Goal: Transaction & Acquisition: Purchase product/service

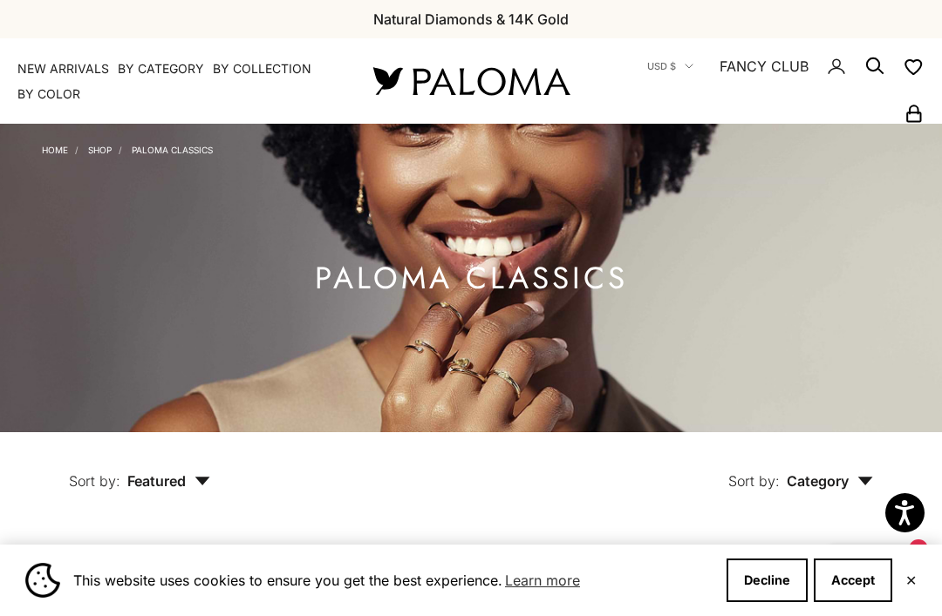
click at [258, 66] on summary "By Collection" at bounding box center [262, 68] width 99 height 17
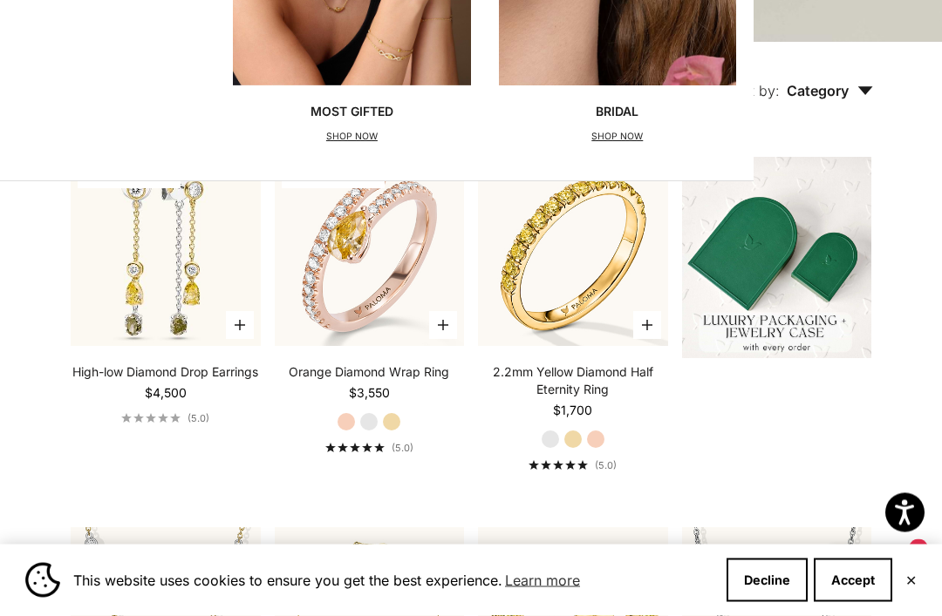
scroll to position [391, 0]
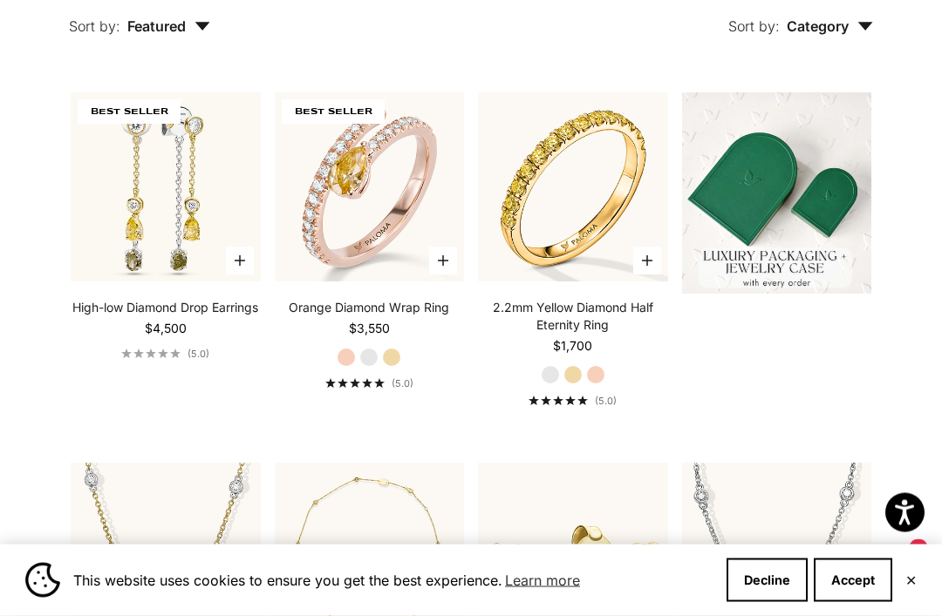
scroll to position [451, 0]
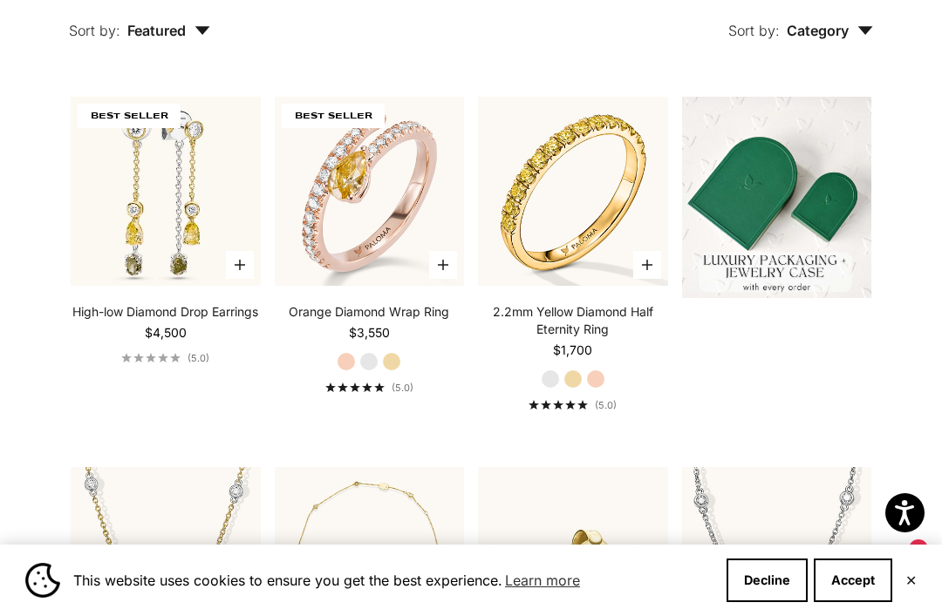
click at [315, 196] on img at bounding box center [369, 191] width 208 height 208
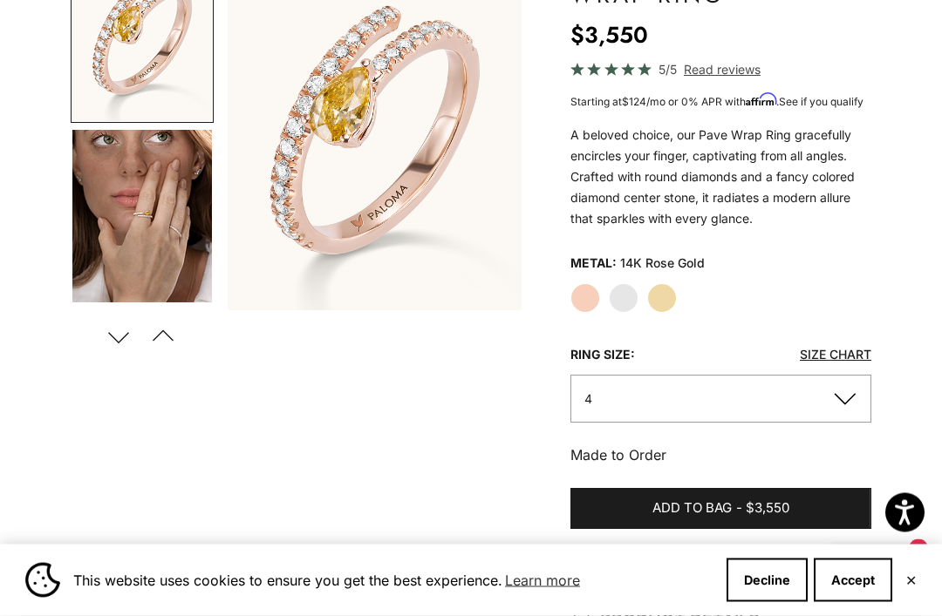
scroll to position [255, 0]
click at [624, 306] on label "White Gold" at bounding box center [624, 298] width 30 height 30
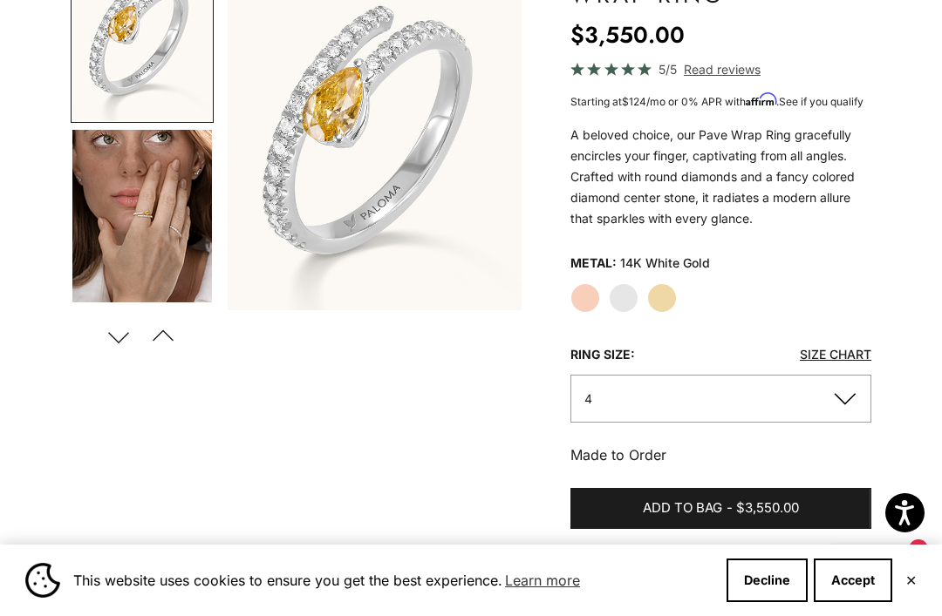
click at [664, 311] on label "Yellow Gold" at bounding box center [662, 298] width 30 height 30
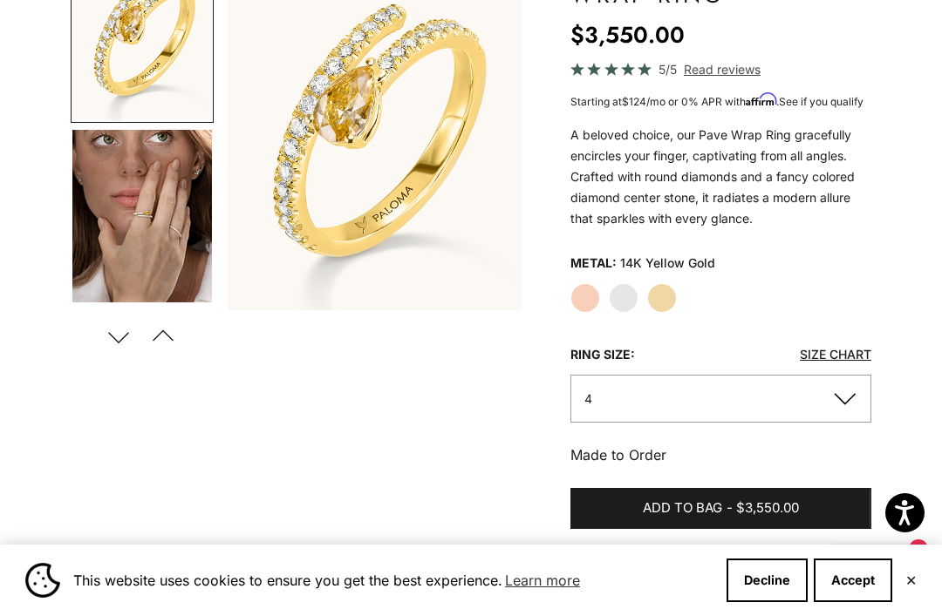
click at [620, 311] on label "White Gold" at bounding box center [624, 298] width 30 height 30
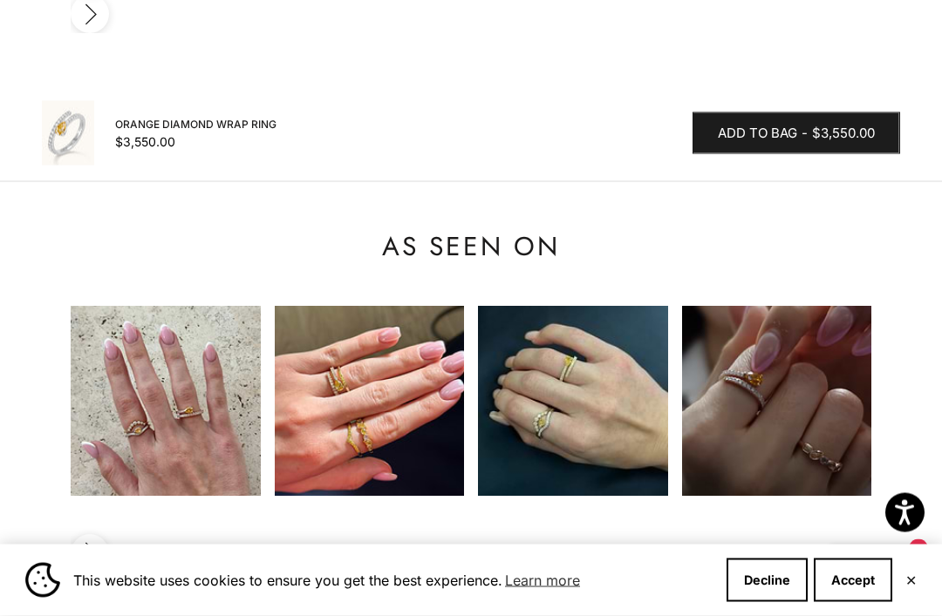
scroll to position [1762, 0]
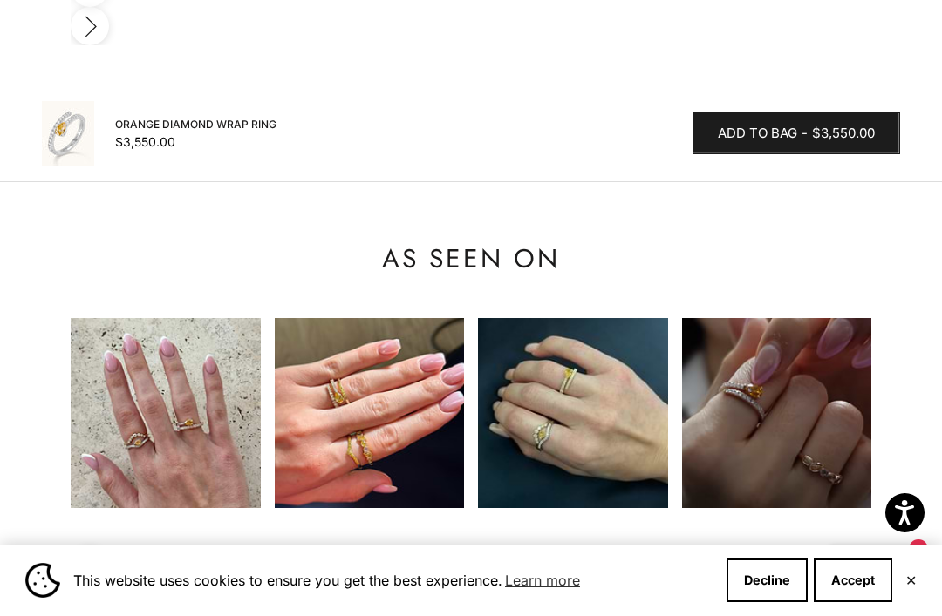
click at [132, 331] on img at bounding box center [166, 413] width 190 height 190
click at [178, 349] on img at bounding box center [166, 413] width 190 height 190
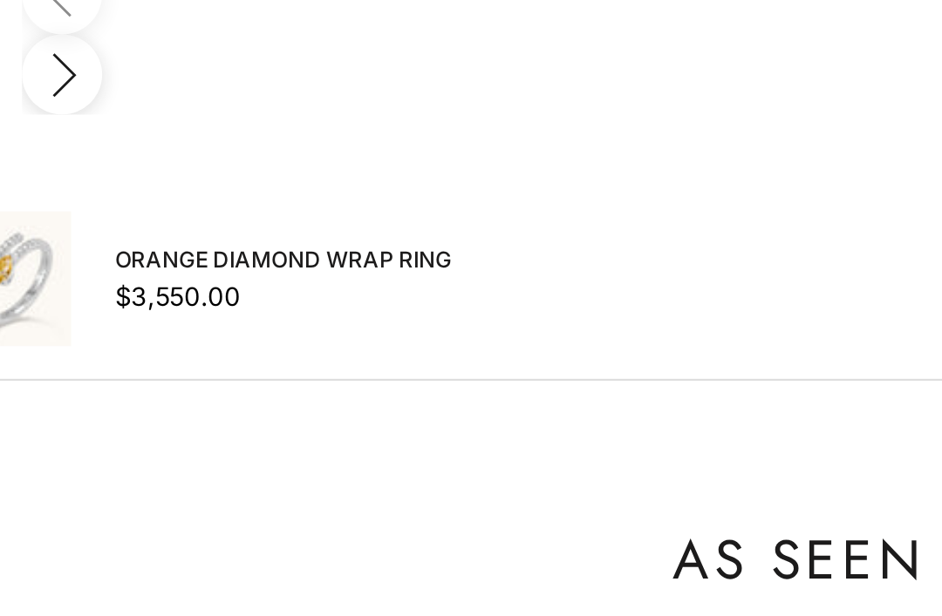
scroll to position [1746, 0]
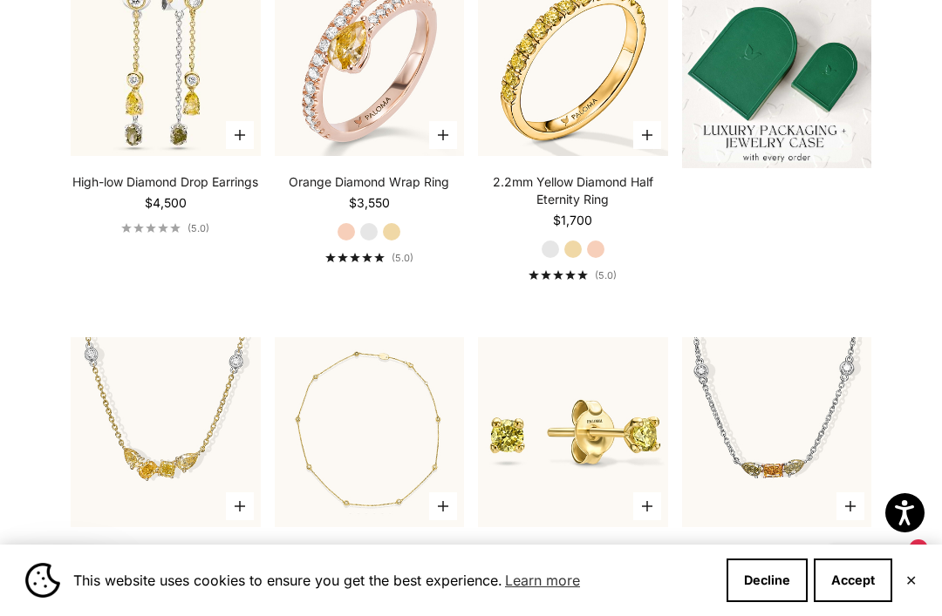
scroll to position [568, 0]
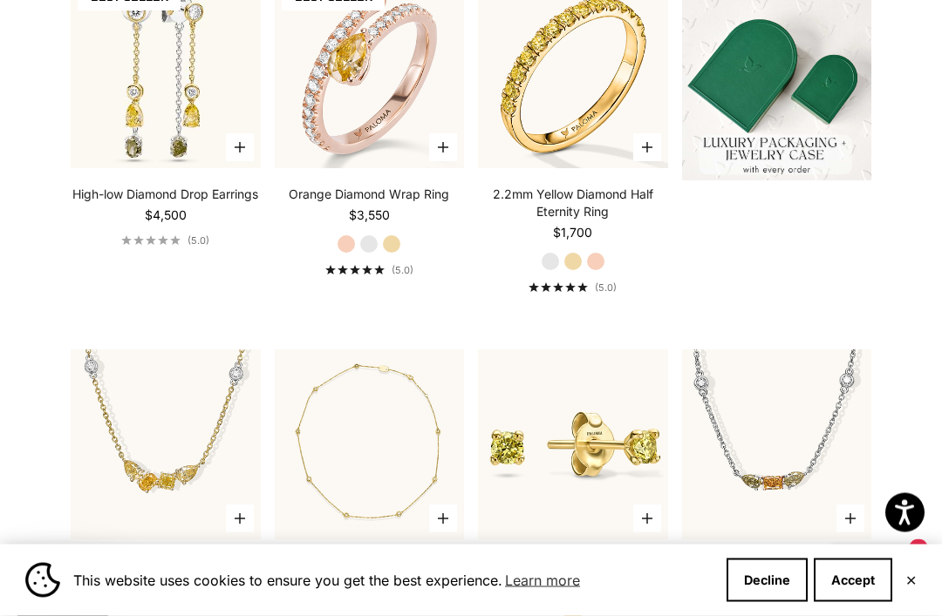
click at [574, 215] on link "2.2mm Yellow Diamond Half Eternity Ring" at bounding box center [573, 204] width 190 height 35
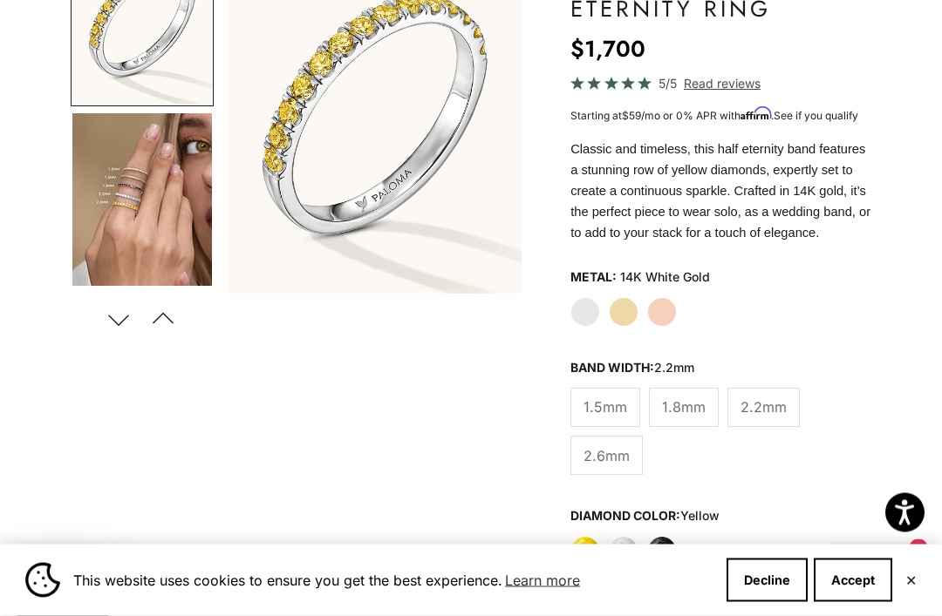
scroll to position [273, 0]
click at [586, 311] on label "White Gold" at bounding box center [585, 312] width 30 height 30
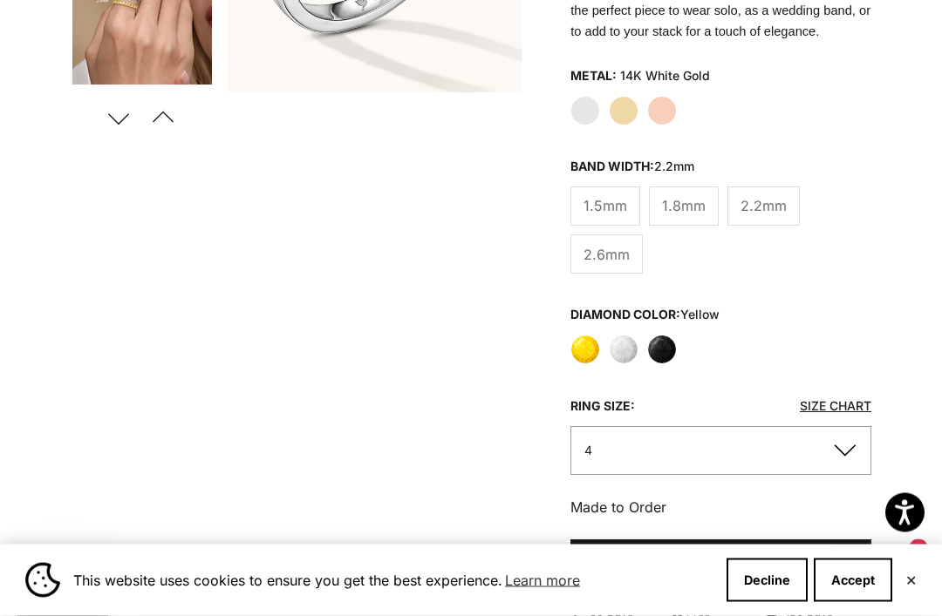
scroll to position [477, 0]
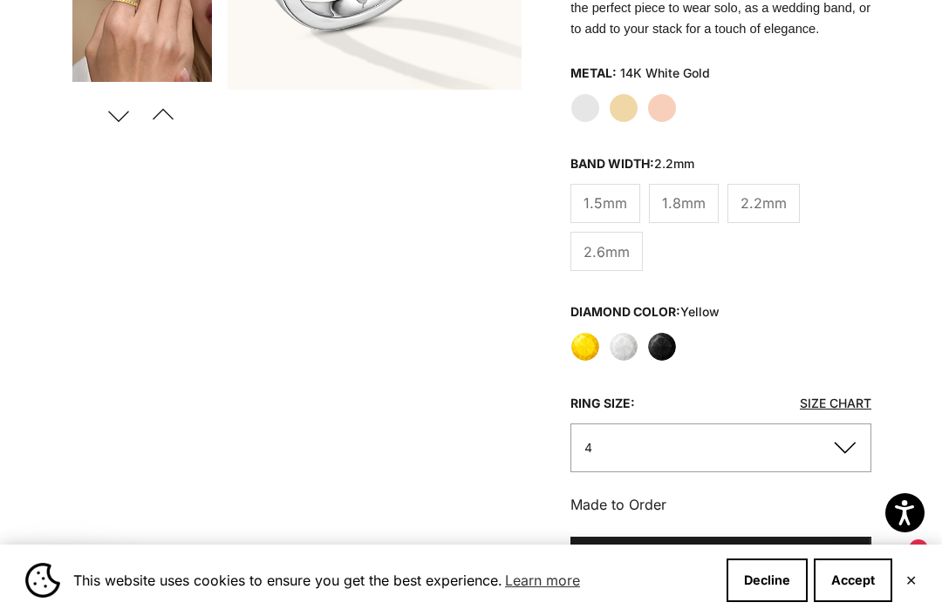
click at [623, 344] on label "White" at bounding box center [624, 347] width 30 height 30
